Goal: Task Accomplishment & Management: Manage account settings

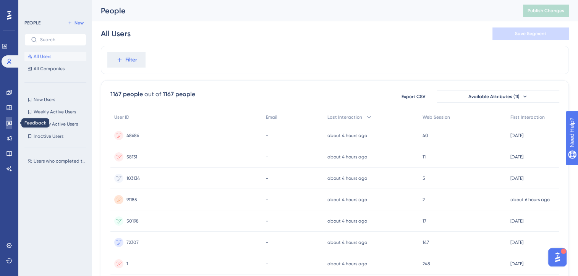
click at [10, 125] on icon at bounding box center [8, 123] width 5 height 5
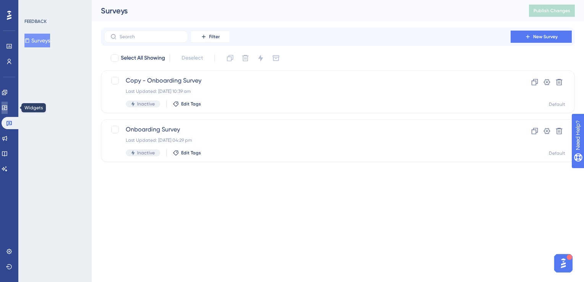
click at [8, 107] on link at bounding box center [5, 108] width 6 height 12
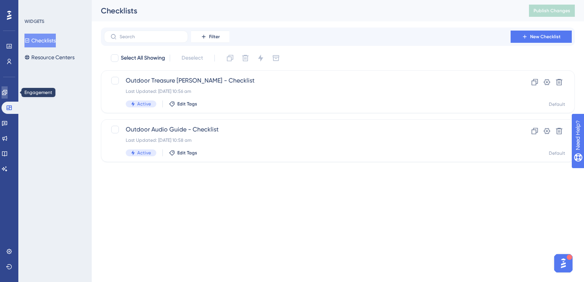
click at [8, 97] on link at bounding box center [5, 92] width 6 height 12
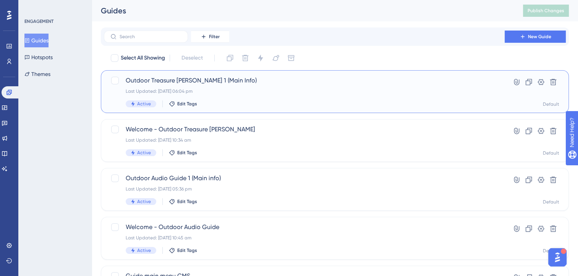
click at [442, 91] on div "Last Updated: [DATE] 06:04 pm" at bounding box center [304, 91] width 357 height 6
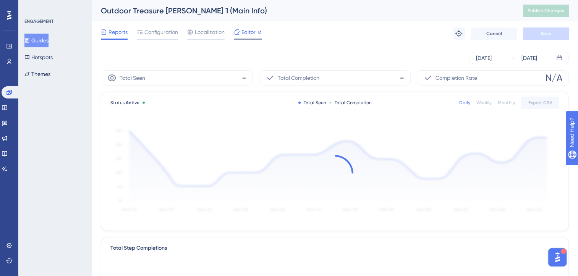
click at [253, 34] on span "Editor" at bounding box center [248, 32] width 14 height 9
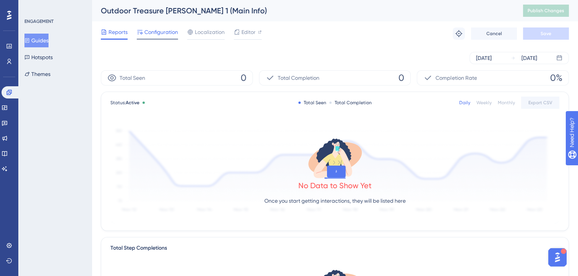
click at [167, 29] on span "Configuration" at bounding box center [161, 32] width 34 height 9
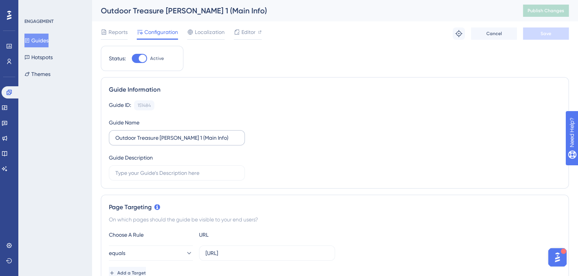
scroll to position [115, 0]
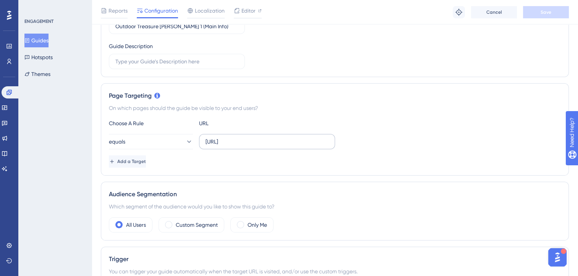
drag, startPoint x: 203, startPoint y: 140, endPoint x: 319, endPoint y: 141, distance: 116.5
click at [319, 141] on label "[URL]" at bounding box center [267, 141] width 136 height 15
click at [319, 141] on input "[URL]" at bounding box center [267, 142] width 123 height 8
drag, startPoint x: 324, startPoint y: 141, endPoint x: 191, endPoint y: 142, distance: 132.9
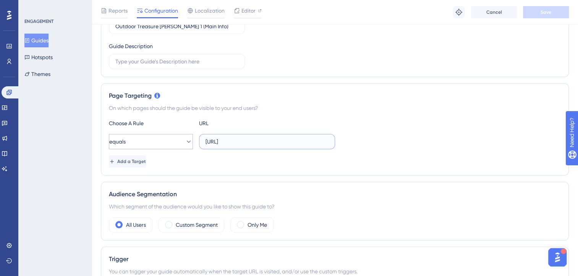
click at [191, 142] on div "equals [URL]" at bounding box center [222, 141] width 226 height 15
type input "n"
click at [162, 146] on button "equals" at bounding box center [151, 141] width 84 height 15
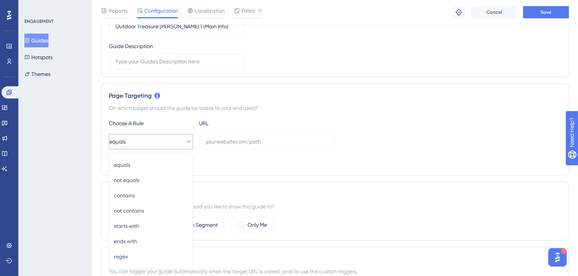
scroll to position [186, 0]
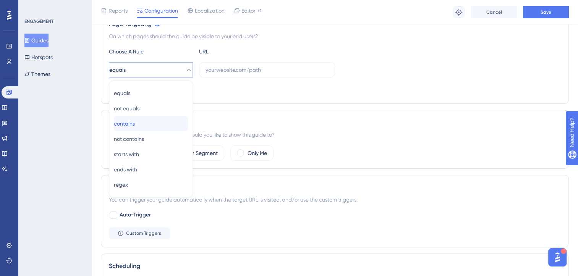
click at [147, 123] on div "contains contains" at bounding box center [151, 123] width 74 height 15
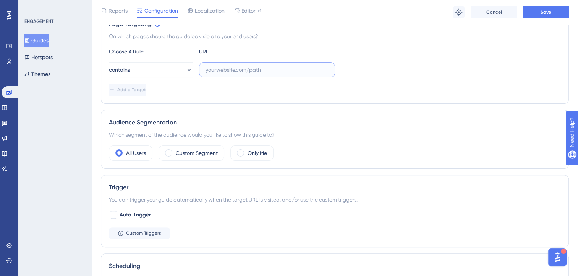
click at [226, 66] on input "text" at bounding box center [267, 70] width 123 height 8
click at [534, 11] on button "Save" at bounding box center [546, 12] width 46 height 12
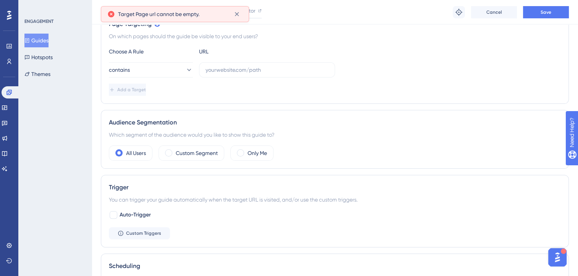
scroll to position [72, 0]
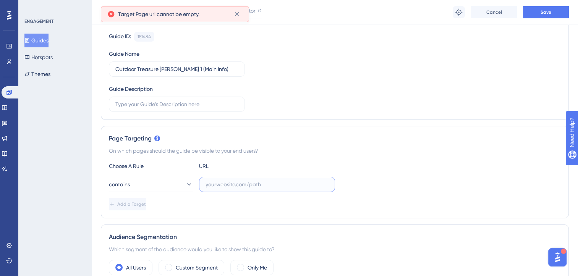
click at [229, 186] on input "text" at bounding box center [267, 184] width 123 height 8
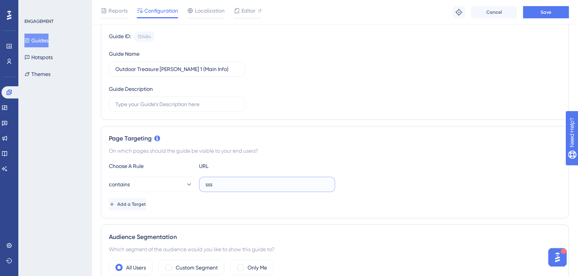
type input "sss"
click at [321, 155] on div "Page Targeting On which pages should the guide be visible to your end users? Ch…" at bounding box center [335, 172] width 468 height 92
click at [542, 18] on button "Save" at bounding box center [546, 12] width 46 height 12
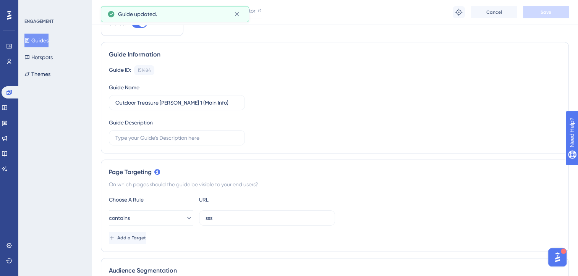
scroll to position [0, 0]
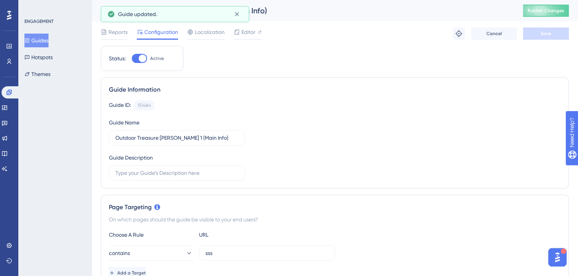
click at [49, 44] on button "Guides" at bounding box center [36, 41] width 24 height 14
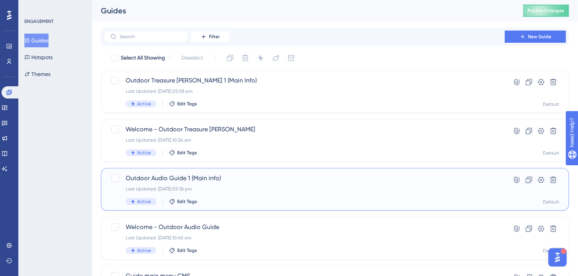
click at [185, 175] on span "Outdoor Audio Guide 1 (Main info)" at bounding box center [304, 178] width 357 height 9
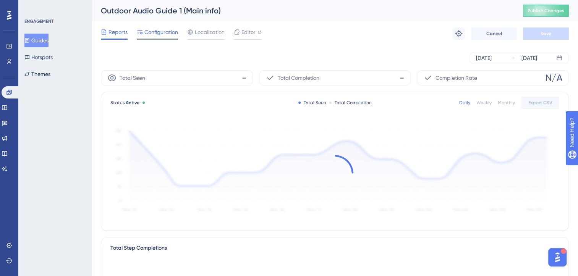
click at [168, 34] on span "Configuration" at bounding box center [161, 32] width 34 height 9
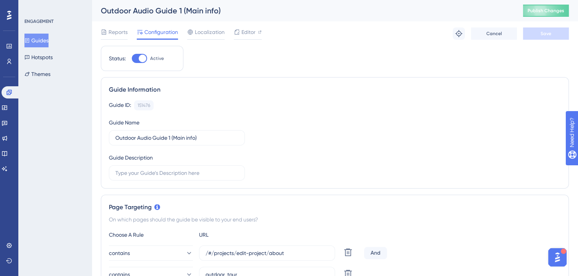
scroll to position [115, 0]
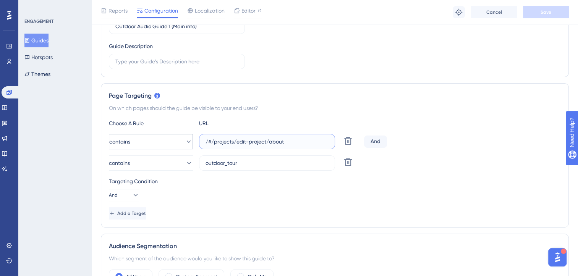
drag, startPoint x: 291, startPoint y: 138, endPoint x: 187, endPoint y: 138, distance: 103.5
click at [187, 138] on div "contains /#/projects/edit-project/about Delete" at bounding box center [235, 141] width 252 height 15
click at [46, 45] on button "Guides" at bounding box center [36, 41] width 24 height 14
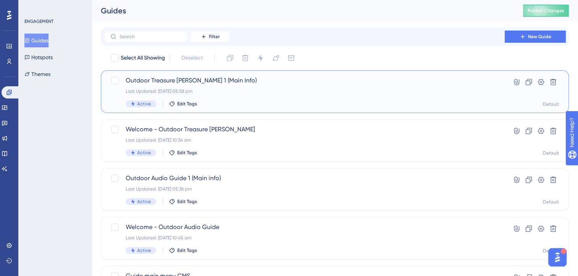
click at [209, 87] on div "Outdoor Treasure [PERSON_NAME] 1 (Main Info) Last Updated: [DATE] 05:58 pm Acti…" at bounding box center [304, 91] width 357 height 31
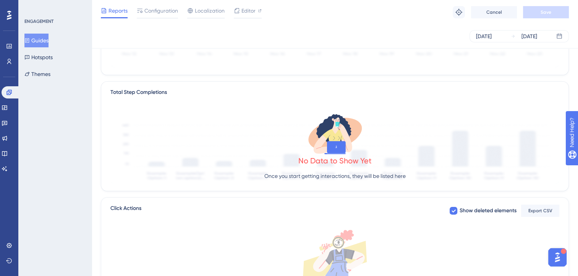
scroll to position [38, 0]
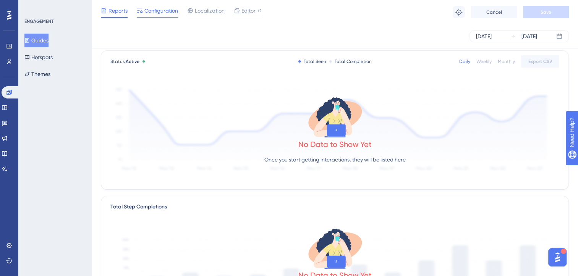
click at [160, 15] on div "Configuration" at bounding box center [157, 12] width 41 height 12
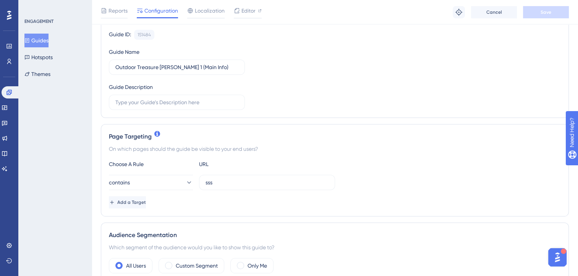
scroll to position [115, 0]
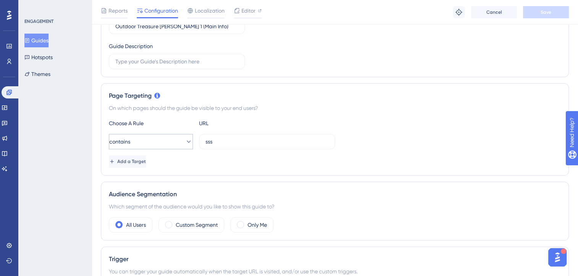
drag, startPoint x: 238, startPoint y: 146, endPoint x: 191, endPoint y: 147, distance: 46.6
click at [191, 147] on div "contains sss" at bounding box center [222, 141] width 226 height 15
drag, startPoint x: 220, startPoint y: 142, endPoint x: 191, endPoint y: 142, distance: 29.0
click at [191, 142] on div "contains sss" at bounding box center [222, 141] width 226 height 15
paste input "/#/projects/edit-project/about"
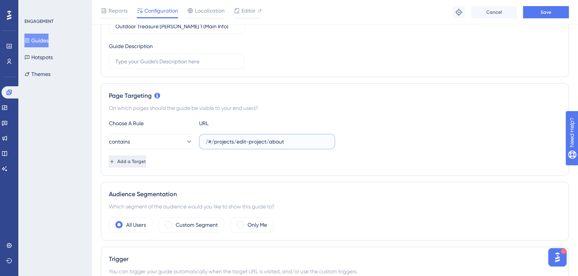
type input "/#/projects/edit-project/about"
click at [147, 165] on button "Add a Target" at bounding box center [128, 161] width 39 height 12
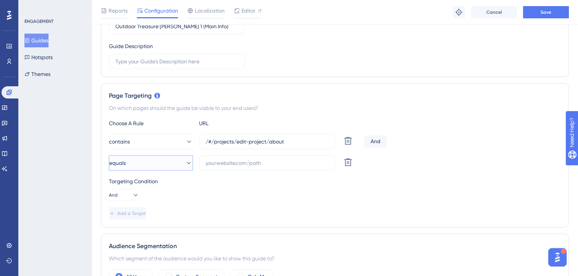
click at [164, 159] on button "equals" at bounding box center [151, 162] width 84 height 15
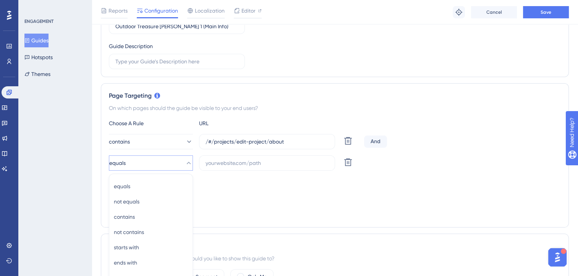
scroll to position [208, 0]
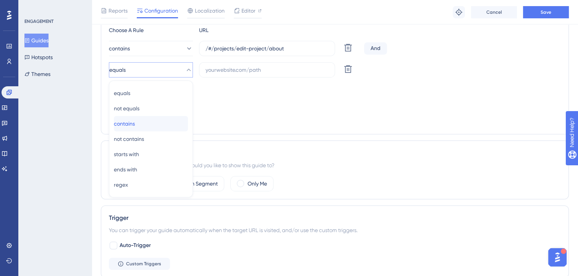
click at [156, 123] on div "contains contains" at bounding box center [151, 123] width 74 height 15
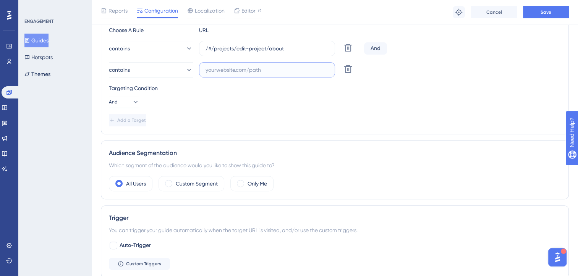
click at [253, 69] on input "text" at bounding box center [267, 70] width 123 height 8
type input "outdoor_game"
click at [530, 13] on button "Save" at bounding box center [546, 12] width 46 height 12
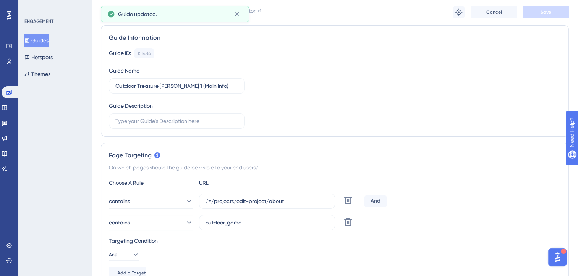
scroll to position [0, 0]
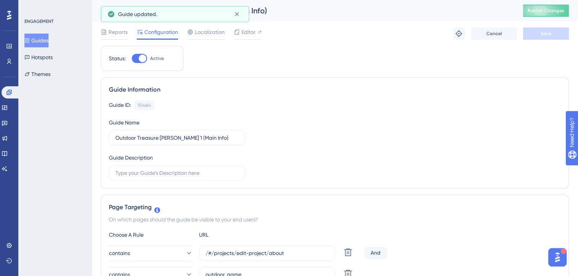
click at [550, 18] on div "Outdoor Treasure [PERSON_NAME] 1 (Main Info) Publish Changes" at bounding box center [335, 10] width 486 height 21
click at [550, 17] on div "Outdoor Treasure [PERSON_NAME] 1 (Main Info) Publish Changes" at bounding box center [335, 10] width 486 height 21
click at [551, 10] on span "Publish Changes" at bounding box center [546, 11] width 37 height 6
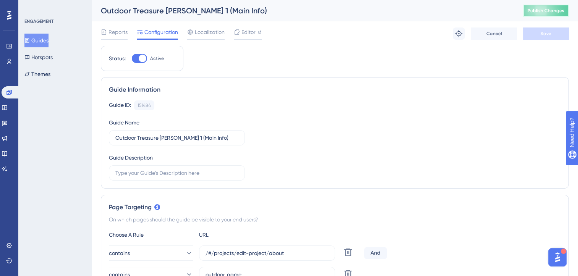
click at [559, 14] on button "Publish Changes" at bounding box center [546, 11] width 46 height 12
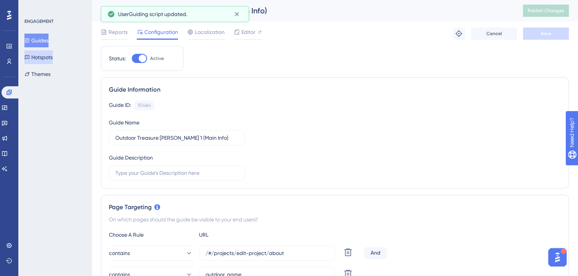
click at [53, 58] on button "Hotspots" at bounding box center [38, 57] width 28 height 14
